Goal: Information Seeking & Learning: Learn about a topic

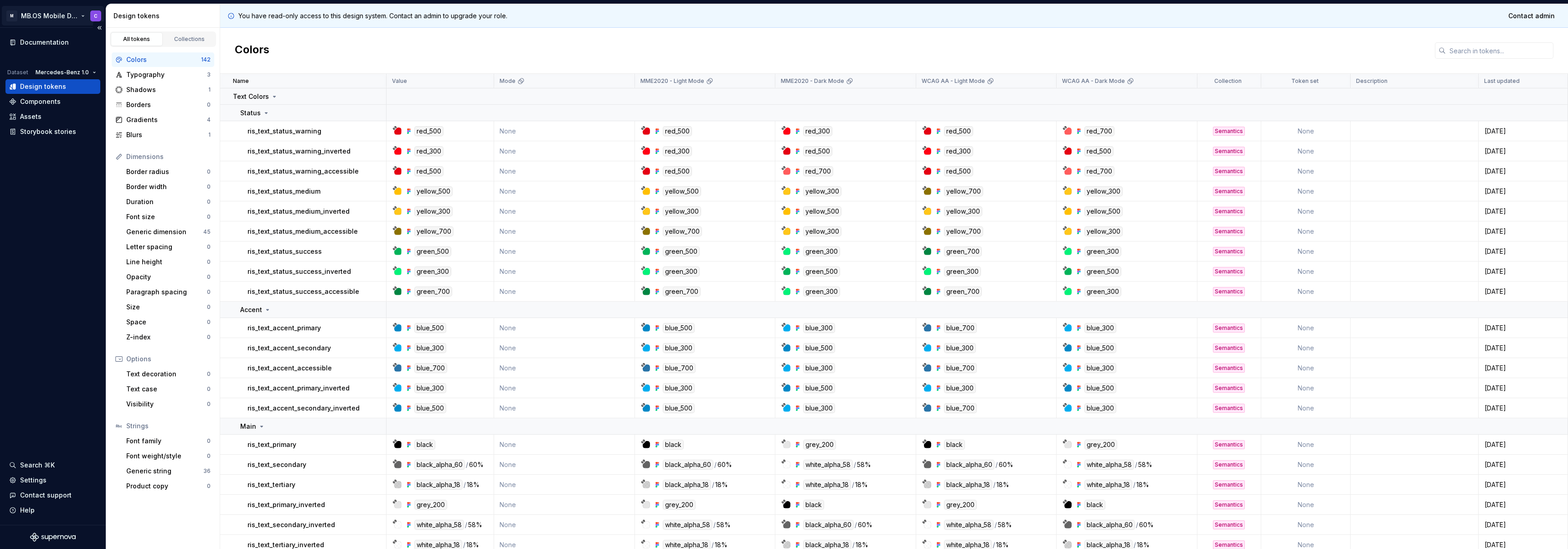
click at [65, 11] on html "M MB.OS Mobile Design System C Documentation Dataset Mercedes-Benz 1.0 Design t…" at bounding box center [784, 274] width 1568 height 549
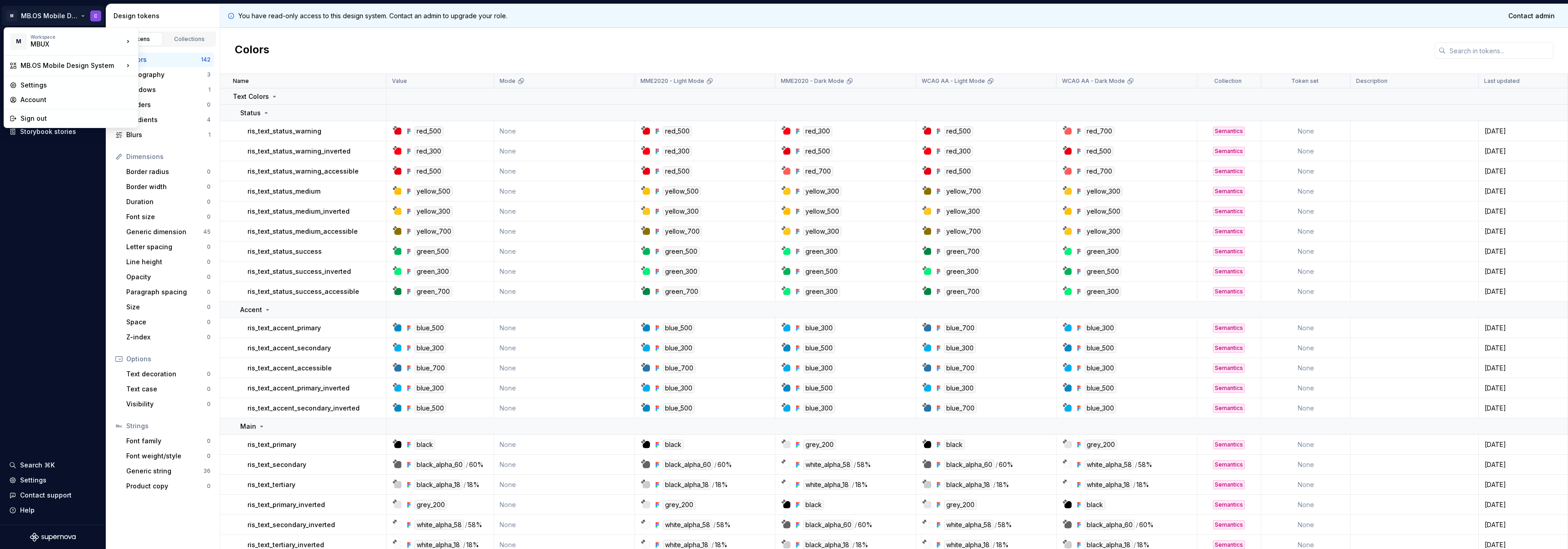
click at [66, 13] on html "M MB.OS Mobile Design System C Documentation Dataset Mercedes-Benz 1.0 Design t…" at bounding box center [784, 274] width 1568 height 549
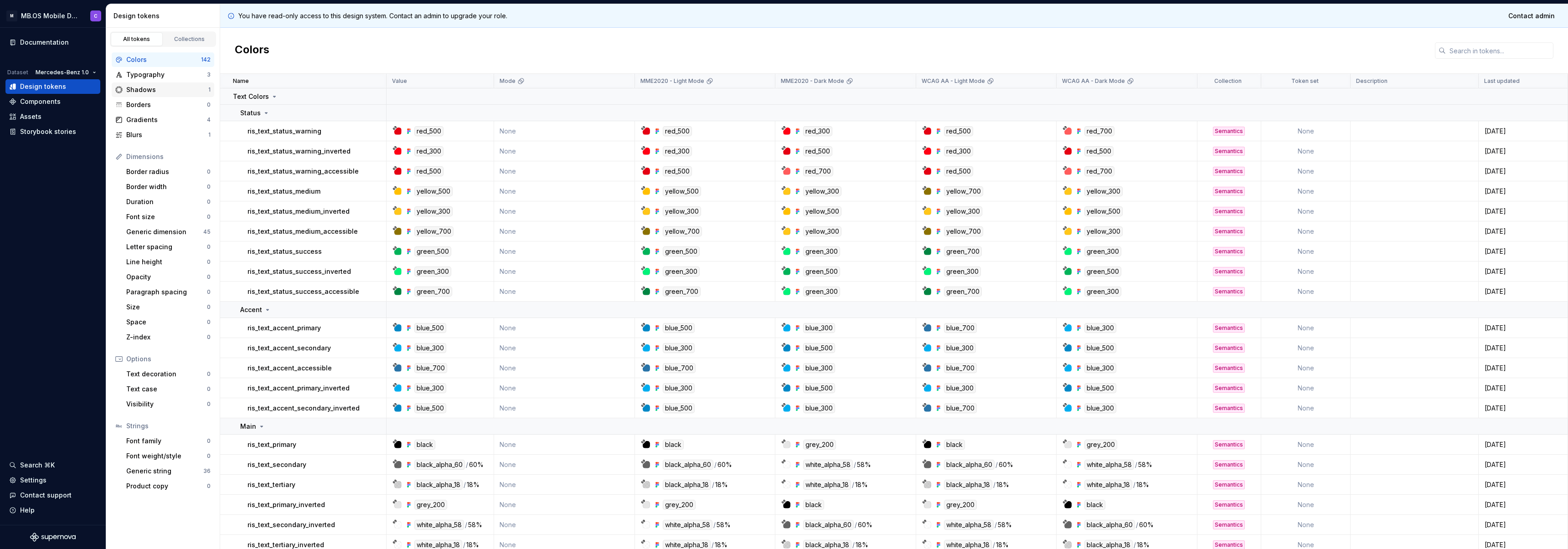
click at [140, 86] on div "Shadows" at bounding box center [167, 90] width 82 height 9
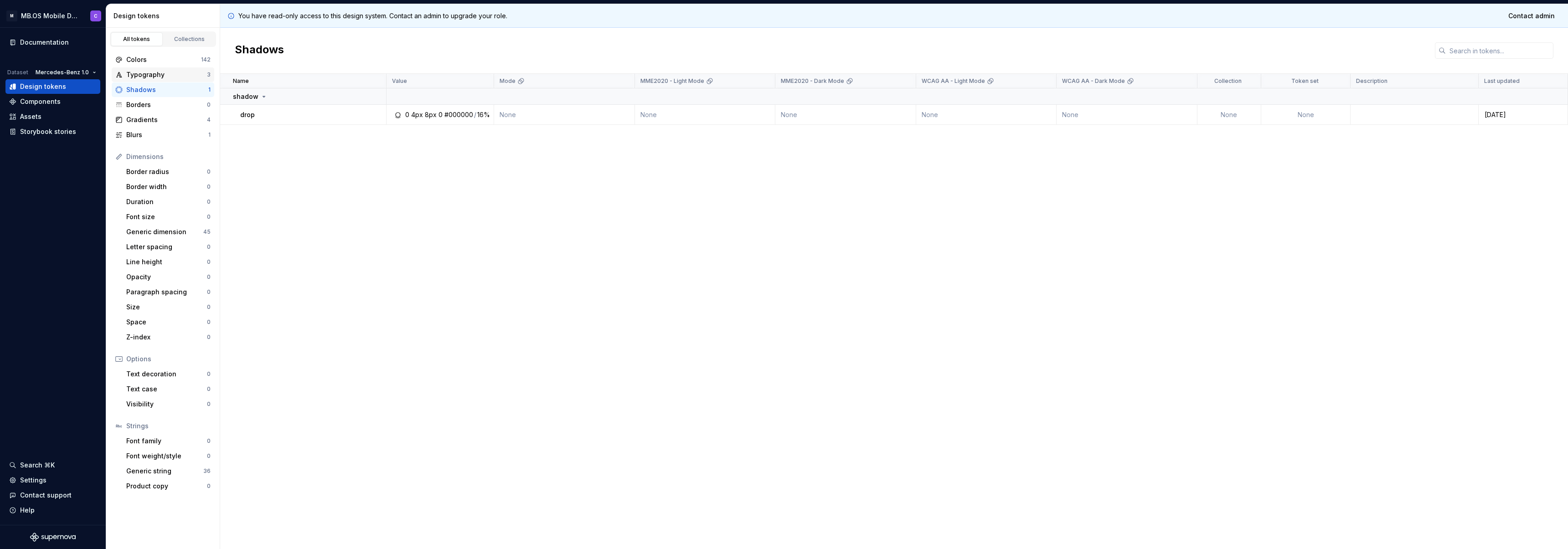
click at [159, 78] on div "Typography" at bounding box center [166, 75] width 81 height 9
click at [155, 61] on div "Colors" at bounding box center [163, 60] width 75 height 9
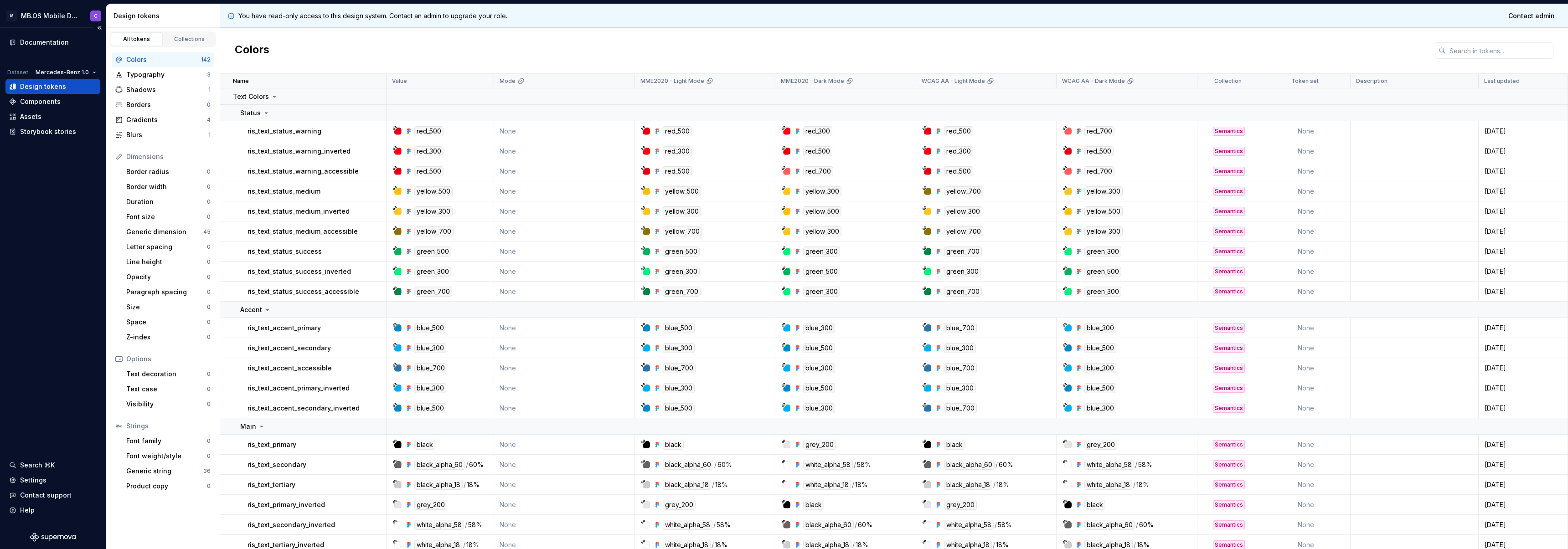
click at [56, 85] on div "Design tokens" at bounding box center [43, 86] width 46 height 9
click at [46, 108] on div "Components" at bounding box center [53, 102] width 95 height 14
